Goal: Information Seeking & Learning: Find specific fact

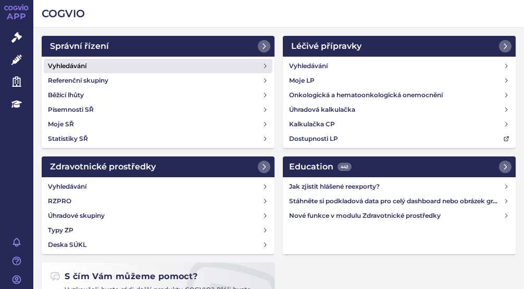
click at [110, 61] on link "Vyhledávání" at bounding box center [158, 66] width 229 height 15
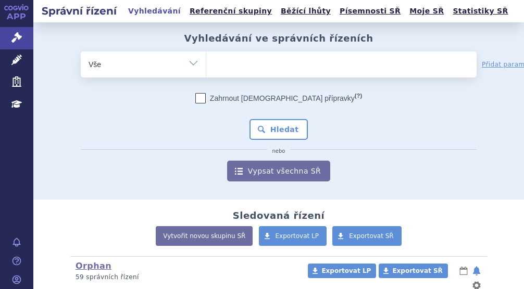
click at [218, 62] on ul at bounding box center [341, 63] width 270 height 22
click at [206, 62] on select at bounding box center [206, 64] width 1 height 26
click at [218, 62] on ul at bounding box center [341, 63] width 270 height 22
click at [206, 62] on select at bounding box center [206, 64] width 1 height 26
paste input "0276921"
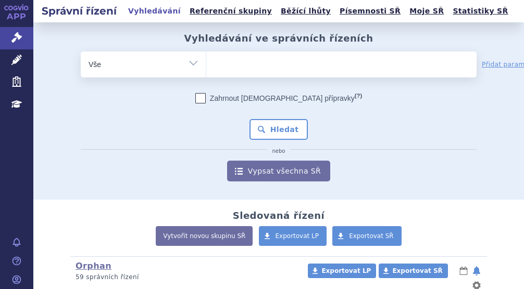
type input "0276921"
select select "0276921"
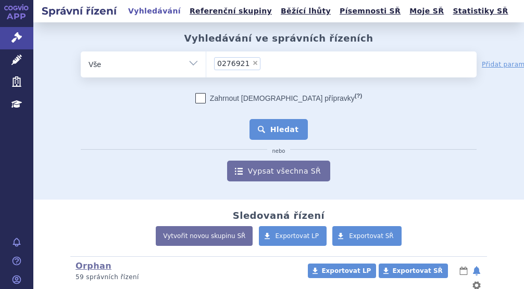
click at [275, 125] on button "Hledat" at bounding box center [278, 129] width 59 height 21
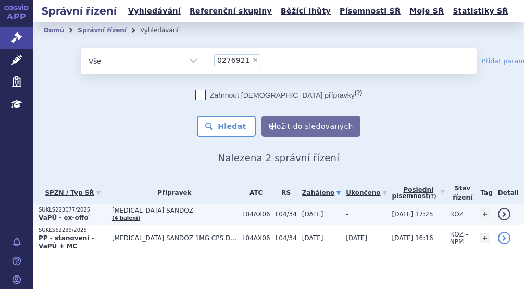
click at [182, 217] on td "POMALIDOMIDE SANDOZ (4 balení)" at bounding box center [172, 214] width 130 height 21
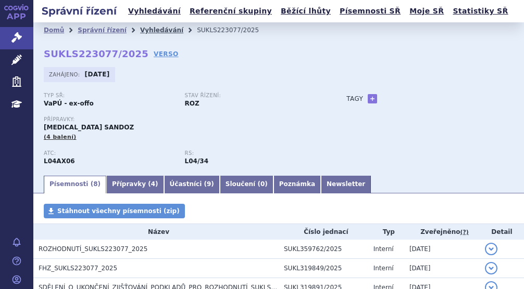
click at [143, 29] on link "Vyhledávání" at bounding box center [161, 30] width 43 height 7
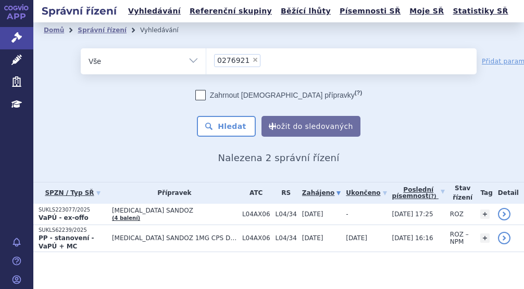
click at [252, 61] on span "×" at bounding box center [255, 60] width 6 height 6
click at [206, 61] on select "0276921" at bounding box center [206, 61] width 1 height 26
select select
type input "L04AX06"
select select "L04AX06"
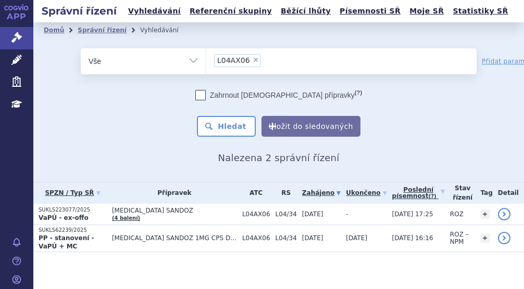
click at [190, 63] on select "Vše Spisová značka Typ SŘ Přípravek/SUKL kód Účastník/Držitel" at bounding box center [143, 59] width 125 height 23
select select "filter-atc-group"
click at [81, 48] on select "Vše Spisová značka Typ SŘ Přípravek/SUKL kód Účastník/Držitel" at bounding box center [143, 59] width 125 height 23
click at [234, 50] on ul at bounding box center [341, 59] width 270 height 22
click at [206, 50] on select at bounding box center [206, 61] width 1 height 26
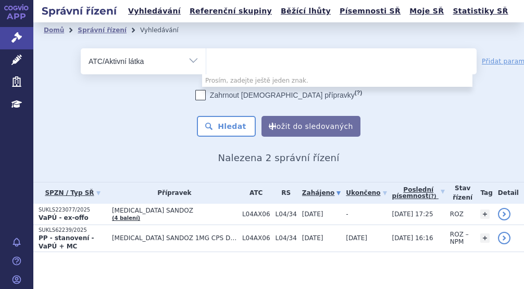
paste input "L04AX06"
type input "L04AX06"
select select "L04AX06"
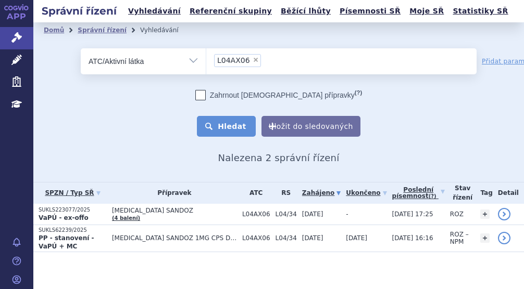
click at [225, 123] on button "Hledat" at bounding box center [226, 126] width 59 height 21
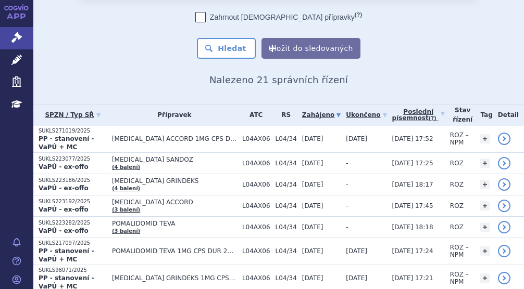
scroll to position [79, 0]
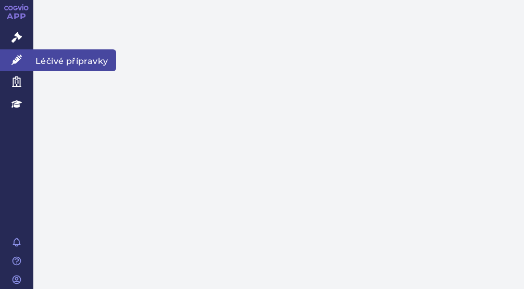
click at [17, 60] on icon at bounding box center [16, 60] width 10 height 10
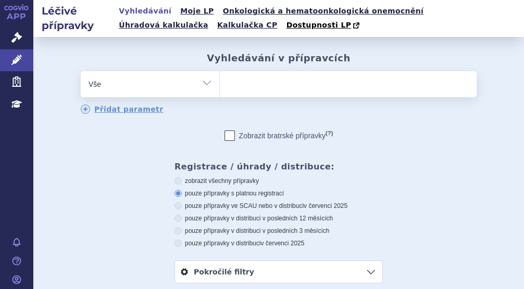
click at [201, 89] on select "Vše Přípravek/SUKL kód MAH VPOIS ATC/Aktivní látka Léková forma Síla" at bounding box center [150, 82] width 138 height 23
select select "filter-atc-group"
click at [81, 72] on select "Vše Přípravek/SUKL kód MAH VPOIS ATC/Aktivní látka Léková forma Síla" at bounding box center [150, 82] width 138 height 23
click at [262, 81] on ul at bounding box center [348, 82] width 257 height 22
click at [220, 81] on select at bounding box center [219, 84] width 1 height 26
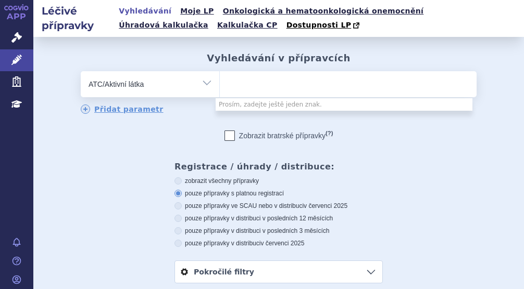
paste input "L04AX06"
type input "L04AX06"
select select "L04AX06"
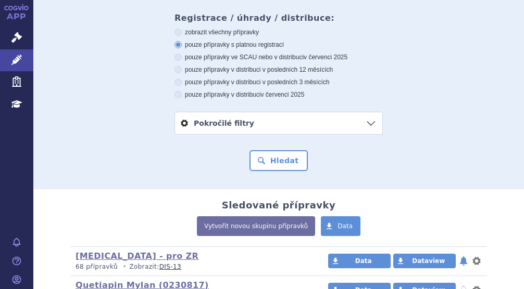
scroll to position [200, 0]
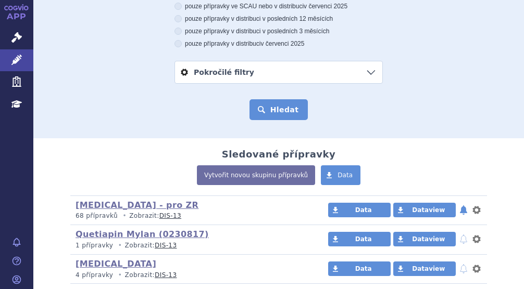
click at [262, 106] on button "Hledat" at bounding box center [278, 109] width 59 height 21
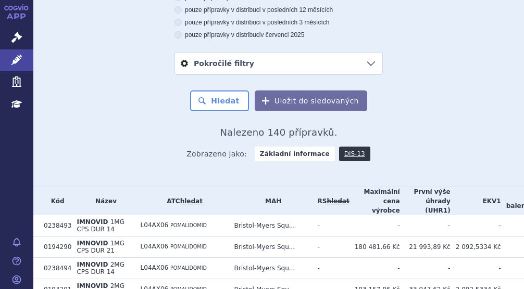
scroll to position [220, 0]
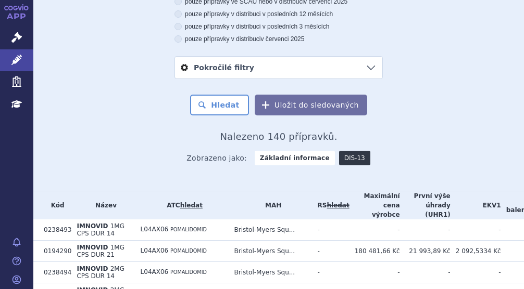
click at [344, 164] on link "DIS-13" at bounding box center [354, 158] width 31 height 15
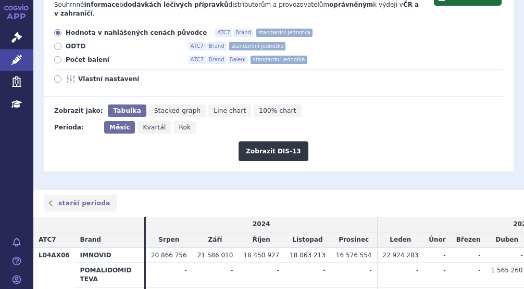
scroll to position [155, 0]
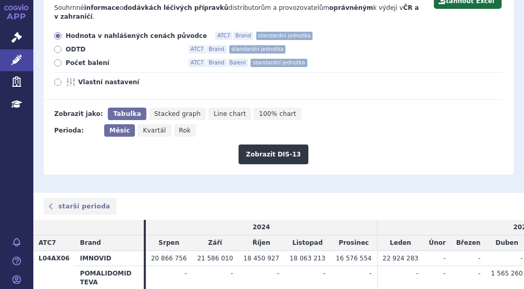
click at [62, 61] on label "Počet balení ATC7 Brand Balení standardní jednotka" at bounding box center [278, 63] width 449 height 8
click at [62, 61] on input "Počet balení ATC7 Brand Balení standardní jednotka" at bounding box center [58, 64] width 7 height 7
radio input "true"
click at [250, 150] on button "Zobrazit DIS-13" at bounding box center [272, 155] width 69 height 20
